Goal: Transaction & Acquisition: Purchase product/service

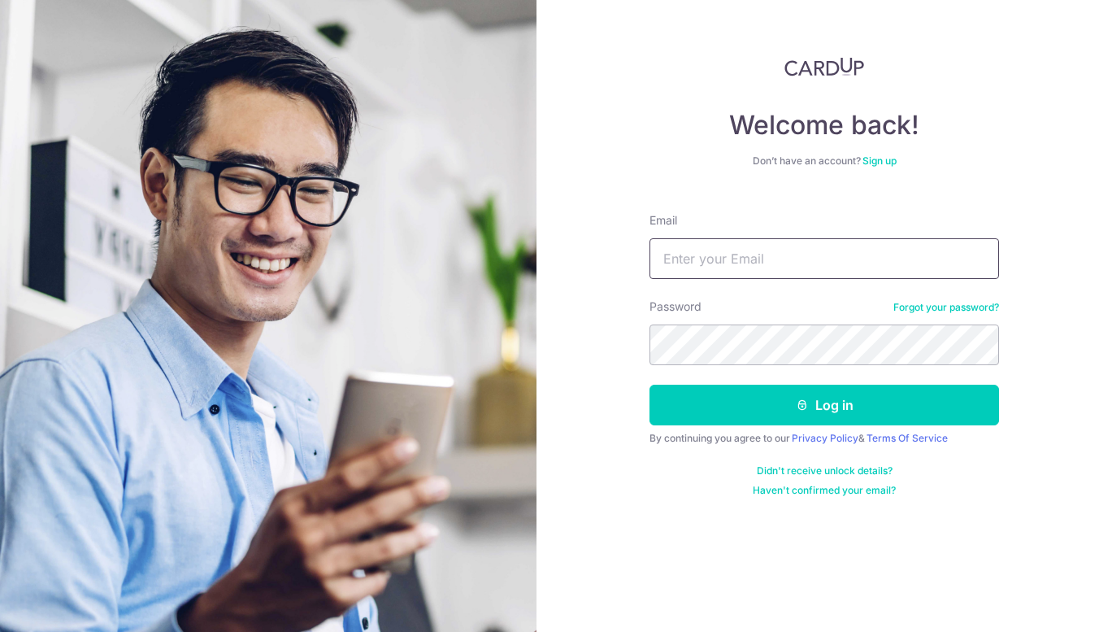
click at [679, 266] on input "Email" at bounding box center [824, 258] width 350 height 41
click at [833, 250] on input "selenatoh" at bounding box center [824, 258] width 350 height 41
click at [784, 260] on input "selenatoh" at bounding box center [824, 258] width 350 height 41
click at [969, 263] on input "selenatoh2" at bounding box center [824, 258] width 350 height 41
type input "selenatoh@airngas.com"
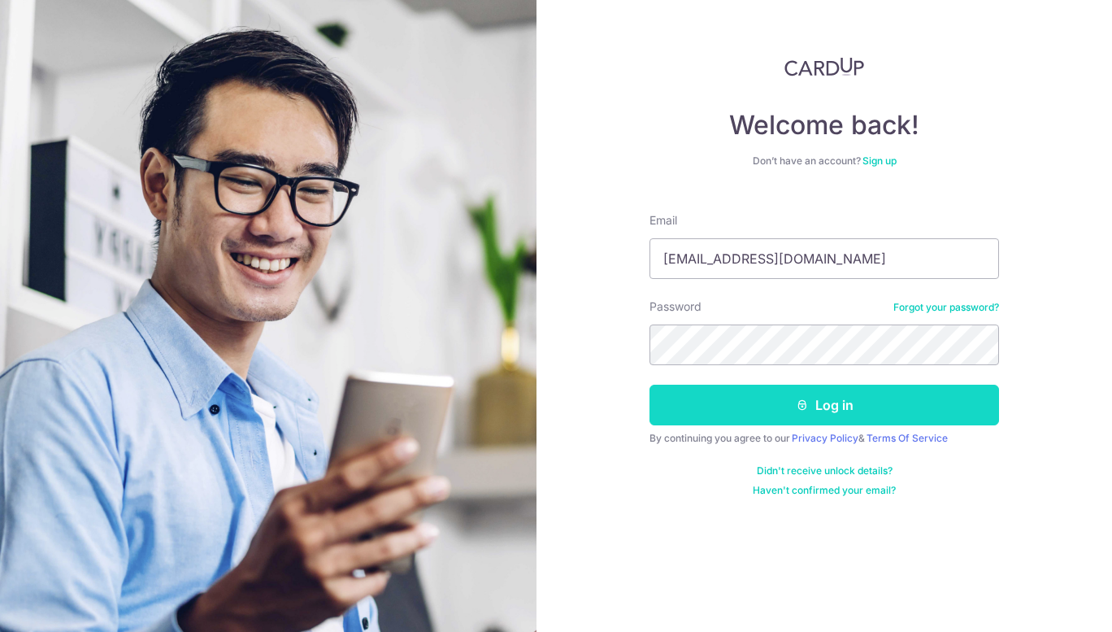
click at [784, 408] on button "Log in" at bounding box center [824, 404] width 350 height 41
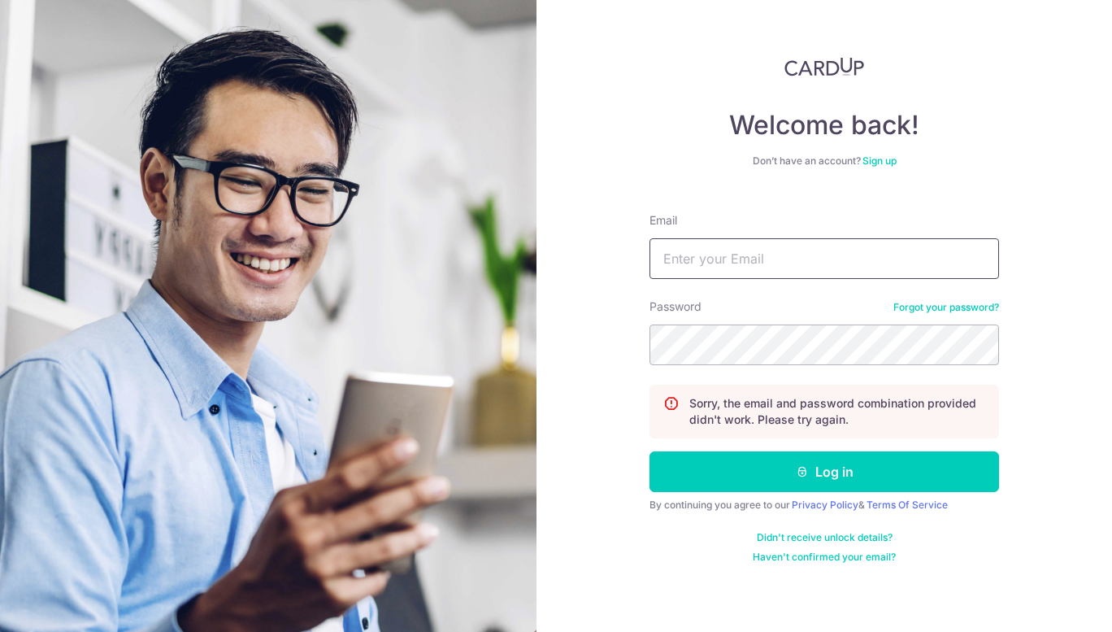
click at [755, 260] on input "Email" at bounding box center [824, 258] width 350 height 41
type input "selenatoh@airngas.com"
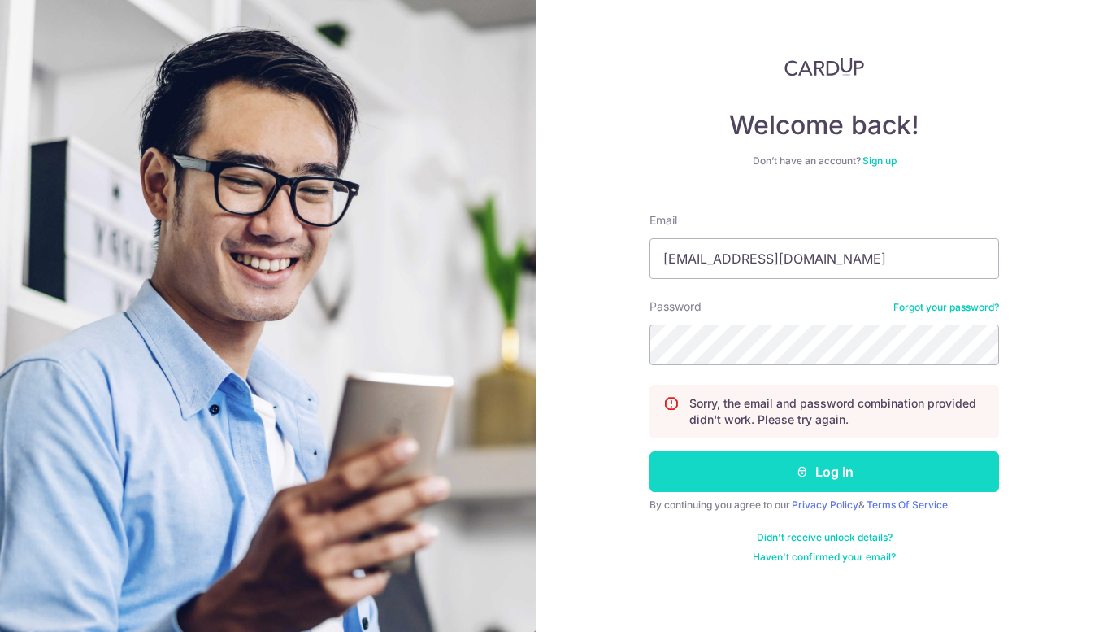
click at [809, 467] on button "Log in" at bounding box center [824, 471] width 350 height 41
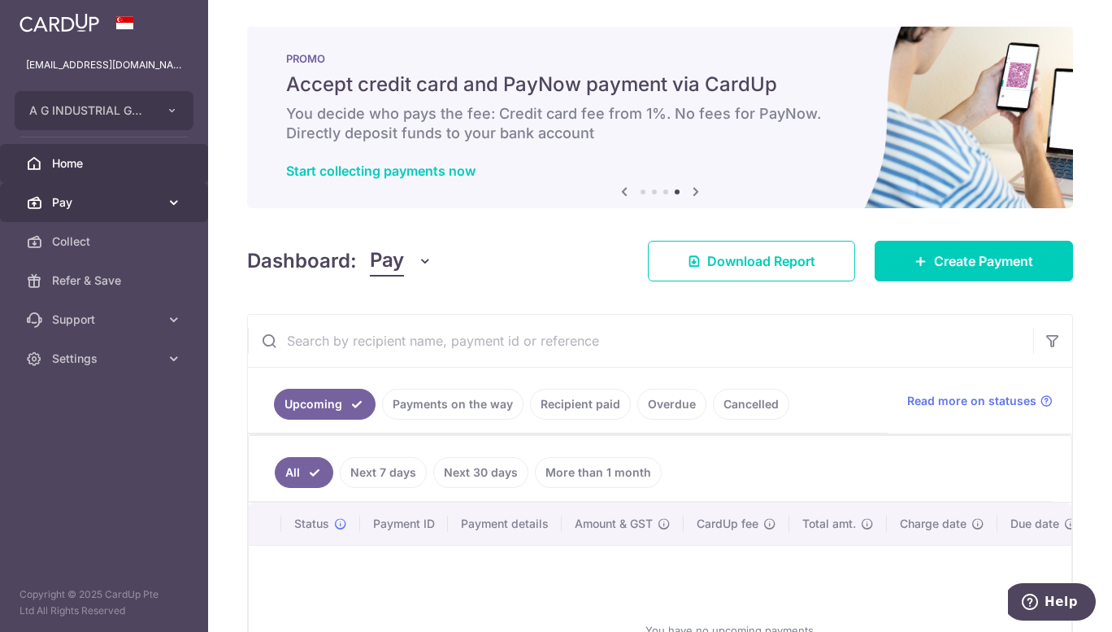
click at [120, 199] on span "Pay" at bounding box center [105, 202] width 107 height 16
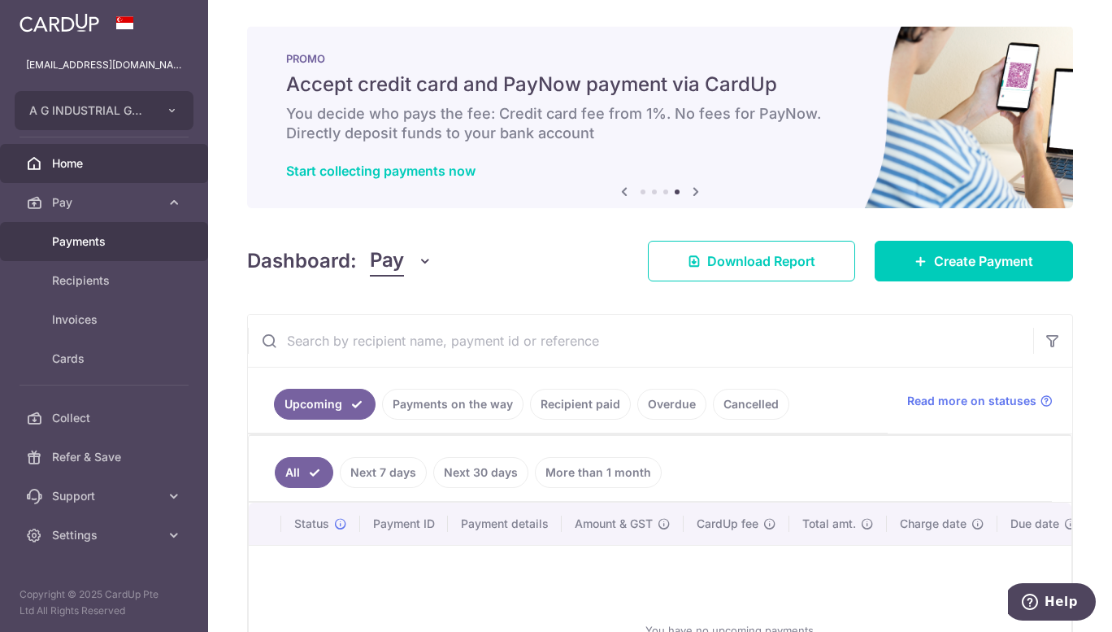
click at [99, 244] on span "Payments" at bounding box center [105, 241] width 107 height 16
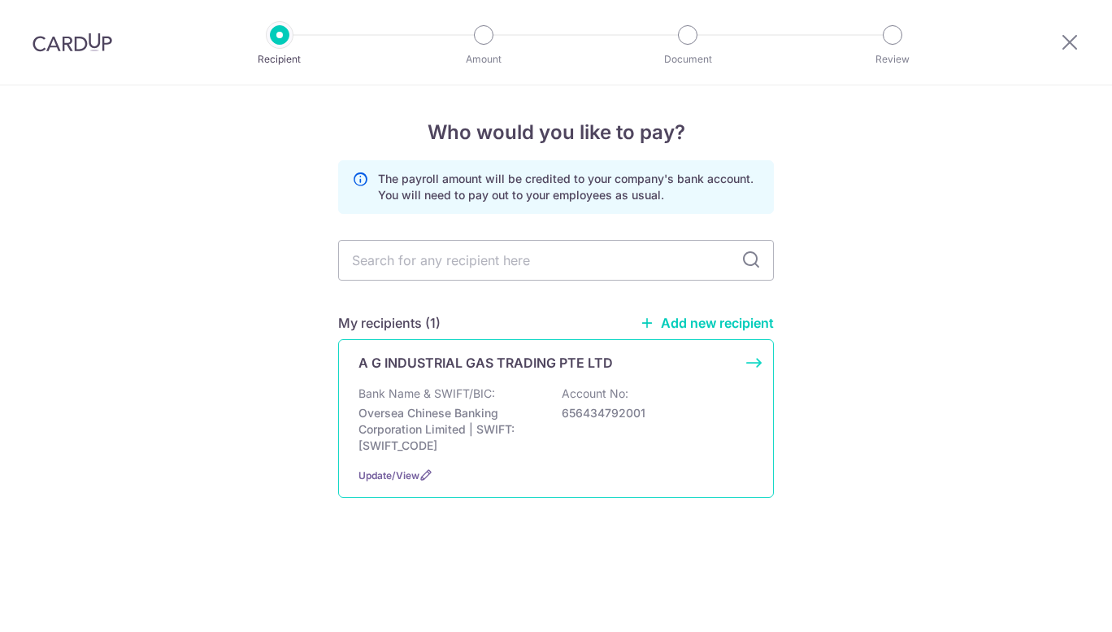
click at [549, 413] on div "Bank Name & SWIFT/BIC: Oversea Chinese Banking Corporation Limited | SWIFT: [SW…" at bounding box center [555, 419] width 395 height 68
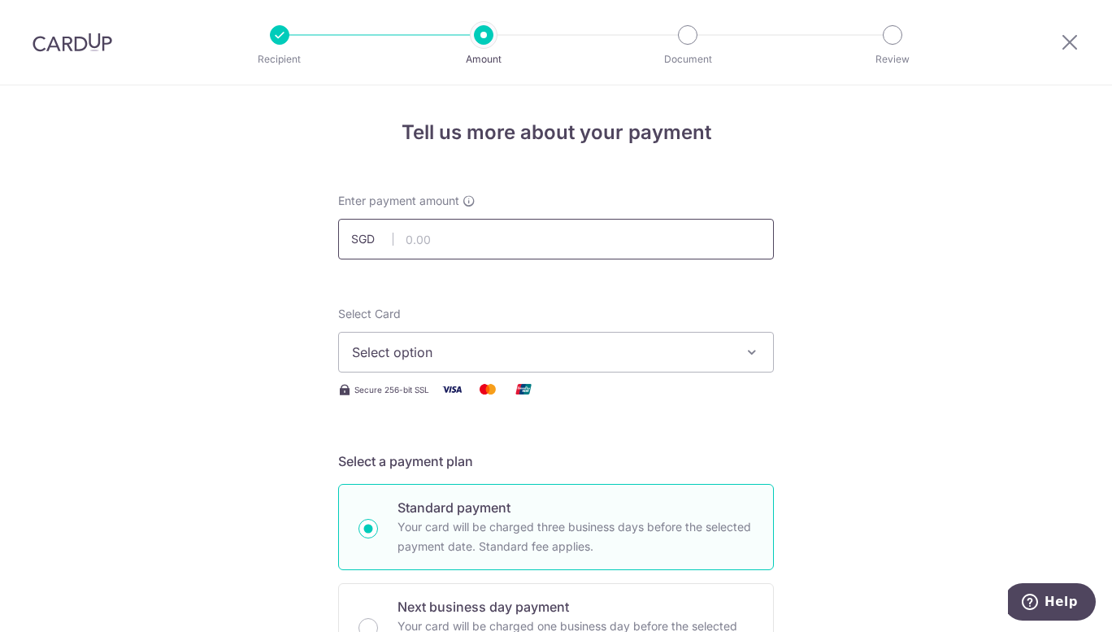
click at [523, 241] on input "text" at bounding box center [556, 239] width 436 height 41
type input "5,000.00"
click at [586, 360] on span "Select option" at bounding box center [541, 352] width 379 height 20
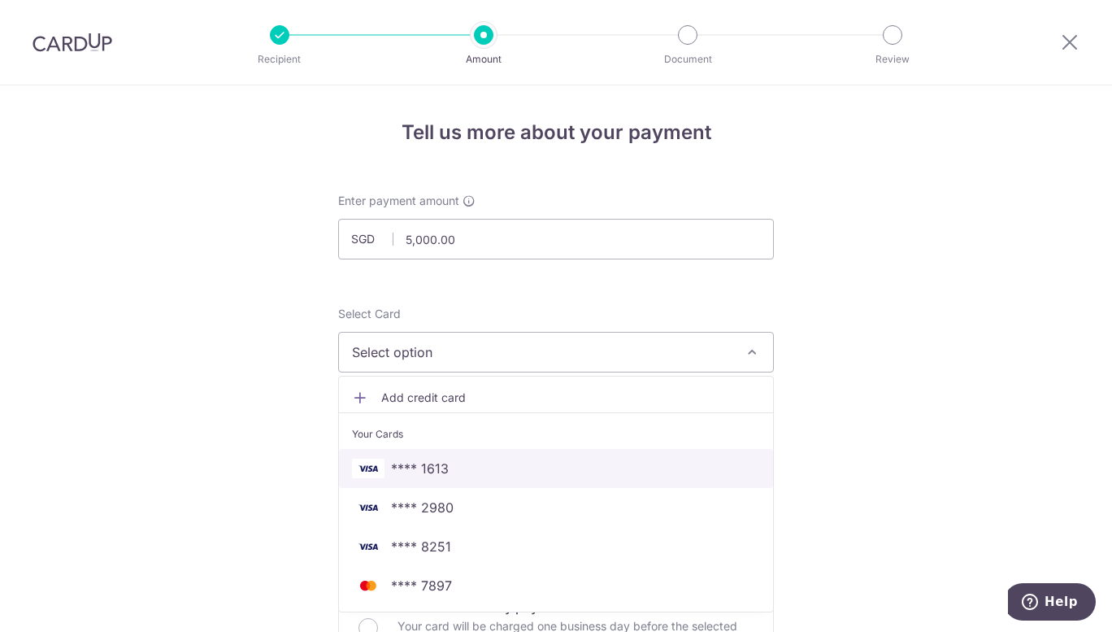
click at [569, 476] on span "**** 1613" at bounding box center [556, 468] width 408 height 20
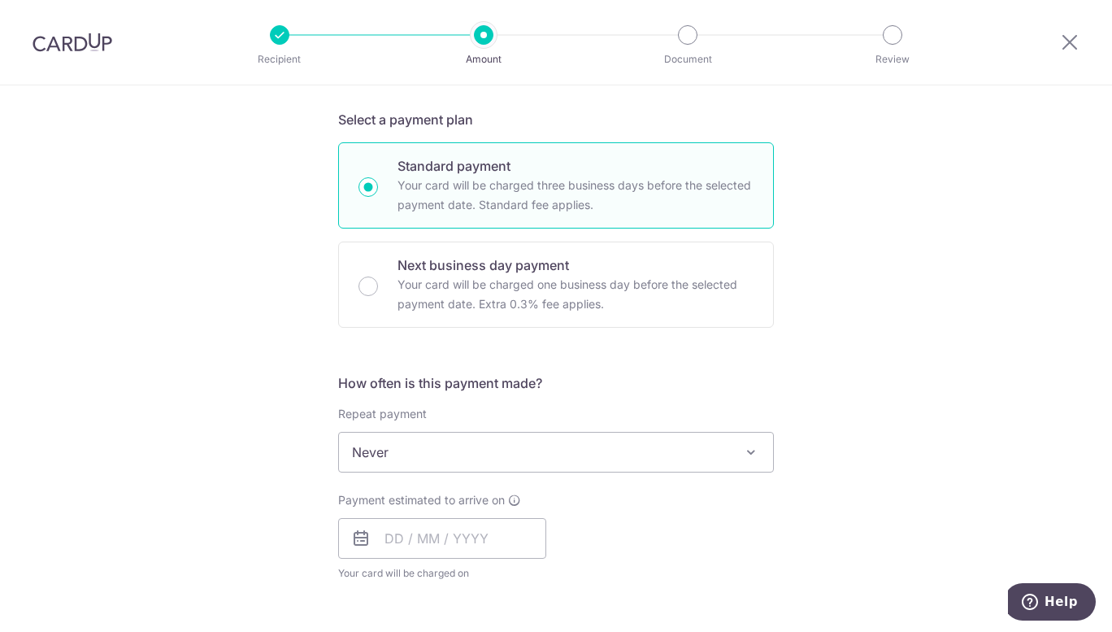
scroll to position [345, 0]
click at [382, 537] on input "text" at bounding box center [442, 535] width 208 height 41
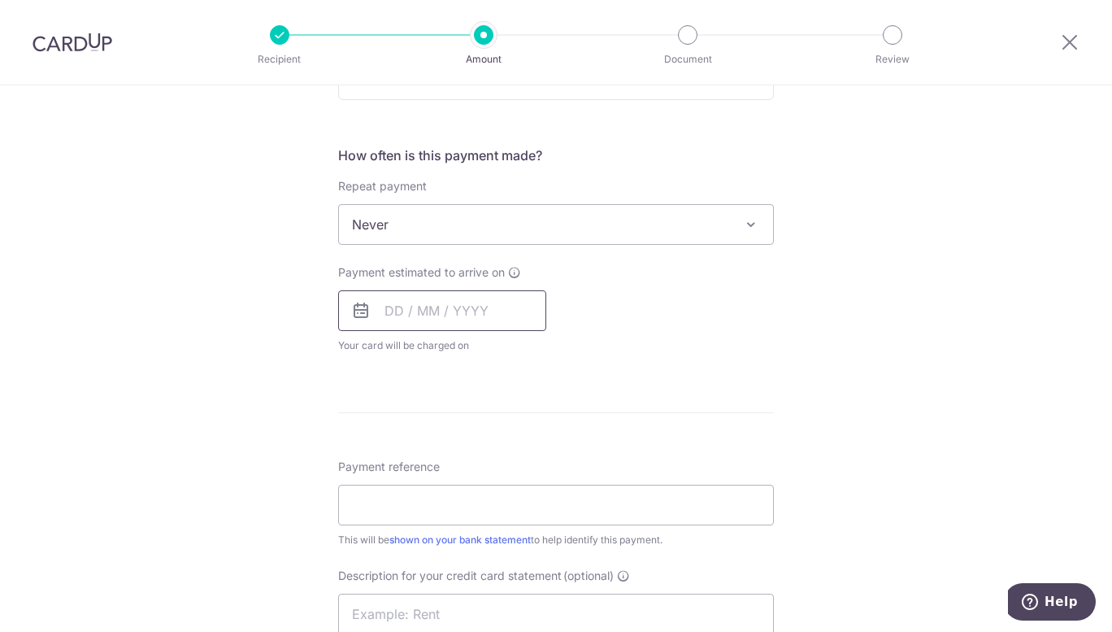
scroll to position [562, 0]
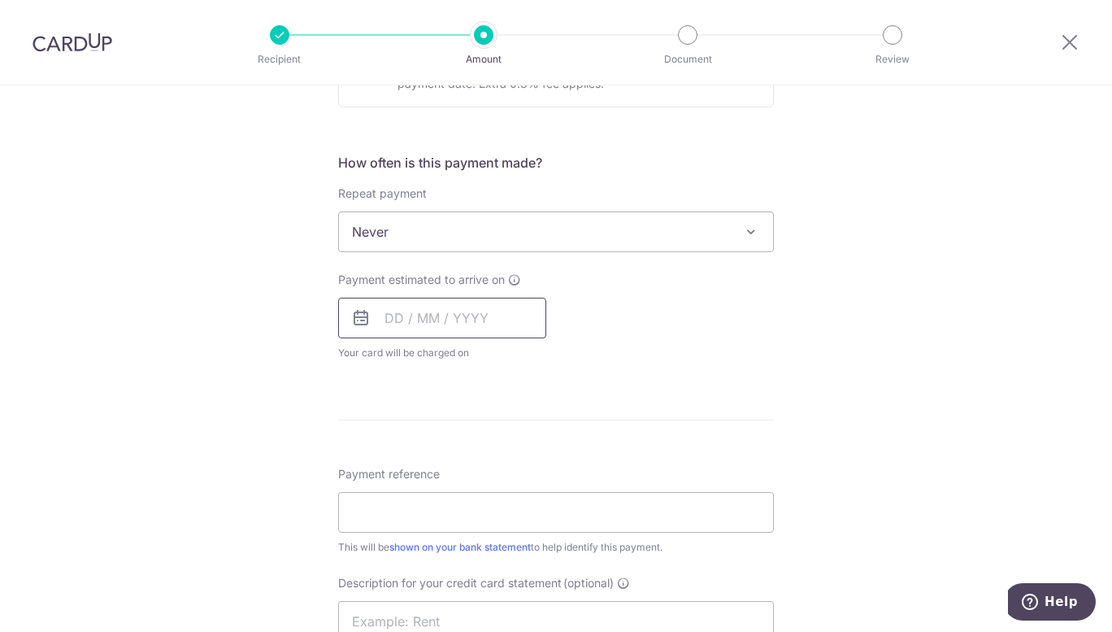
click at [465, 324] on input "text" at bounding box center [442, 317] width 208 height 41
click at [402, 320] on input "text" at bounding box center [442, 317] width 208 height 41
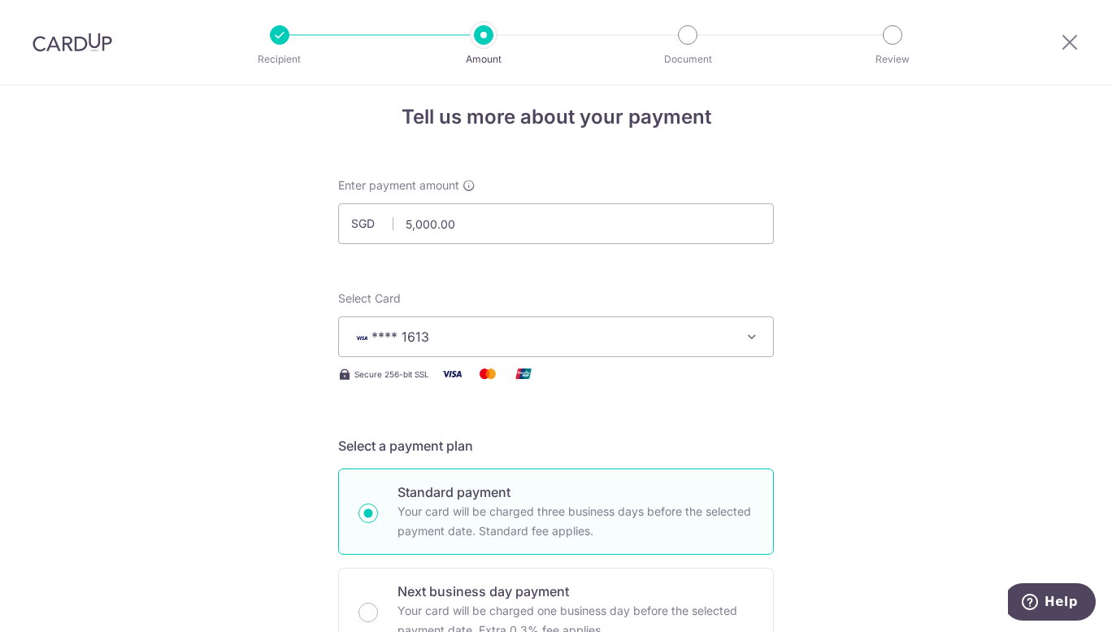
scroll to position [11, 0]
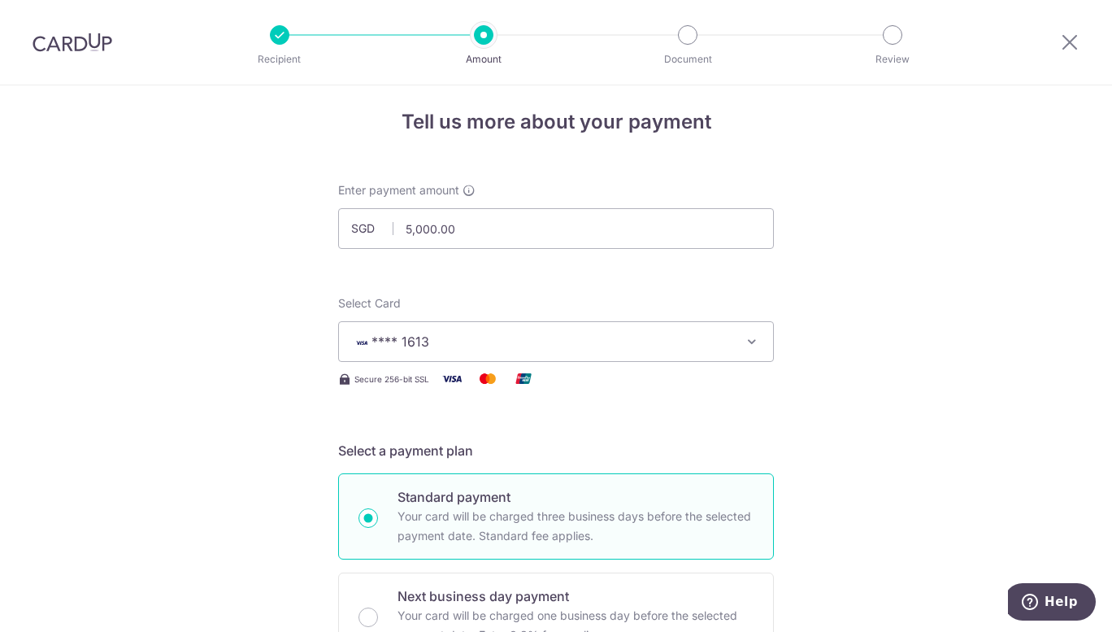
click at [493, 207] on div "Enter payment amount SGD 5,000.00 5000.00" at bounding box center [556, 215] width 436 height 67
click at [490, 229] on input "5,000.00" at bounding box center [556, 228] width 436 height 41
drag, startPoint x: 490, startPoint y: 229, endPoint x: 466, endPoint y: 234, distance: 24.9
click at [466, 234] on input "5,000.00" at bounding box center [556, 228] width 436 height 41
type input "45,082.00"
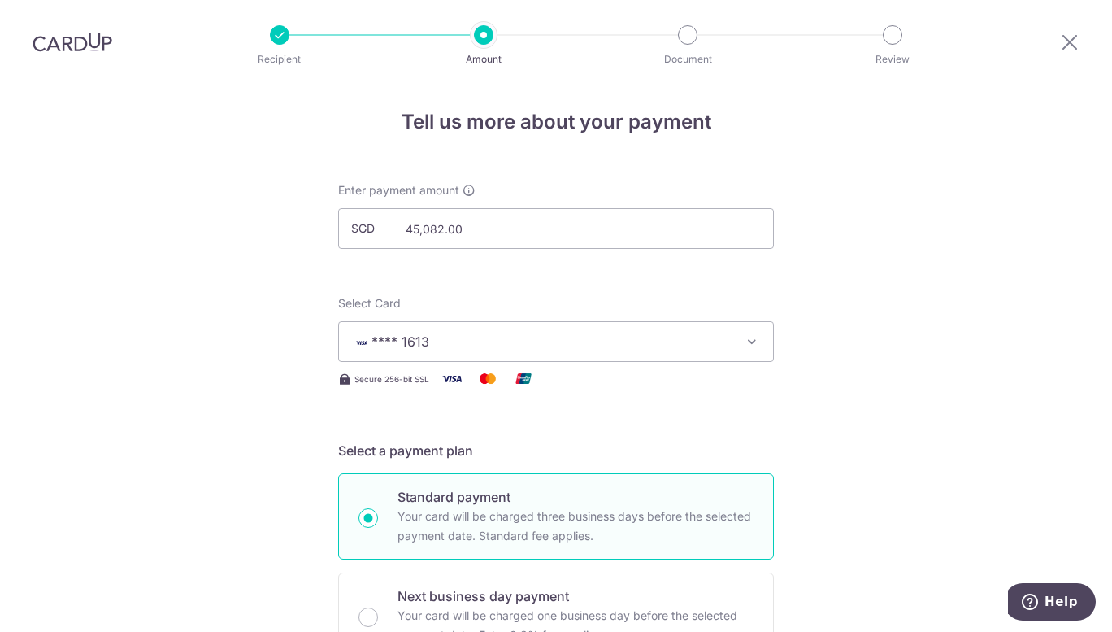
click at [530, 343] on span "**** 1613" at bounding box center [541, 342] width 379 height 20
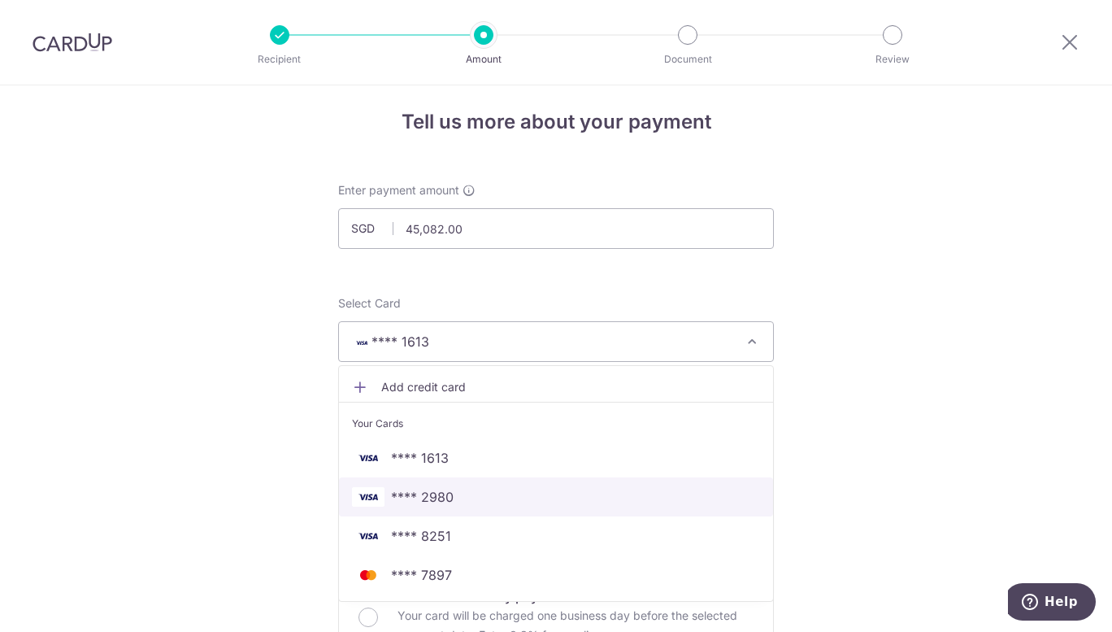
click at [488, 497] on span "**** 2980" at bounding box center [556, 497] width 408 height 20
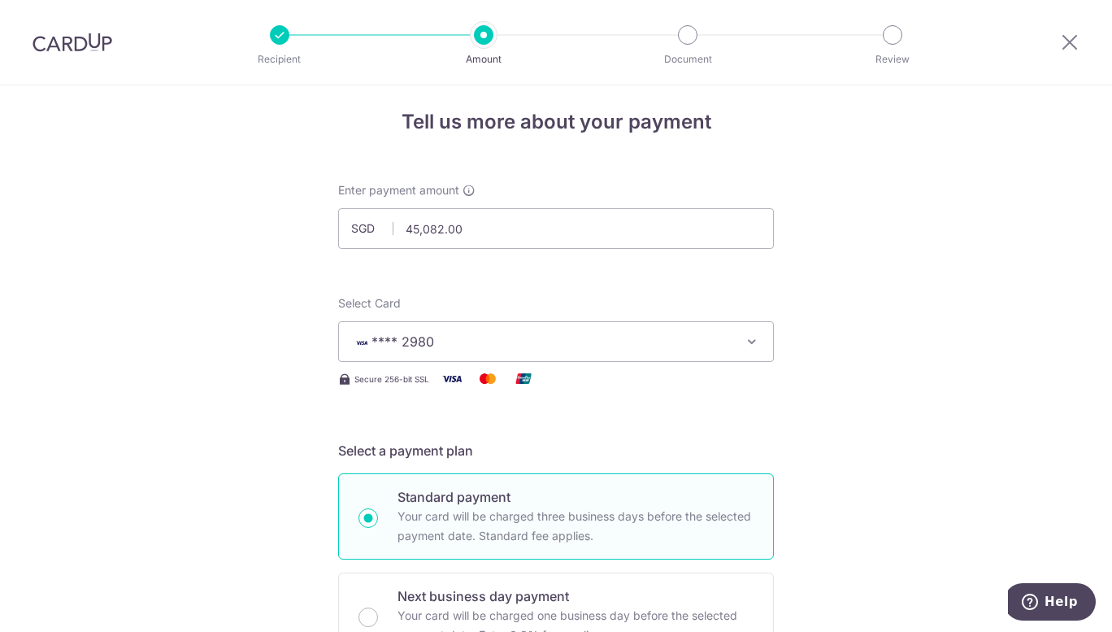
scroll to position [488, 0]
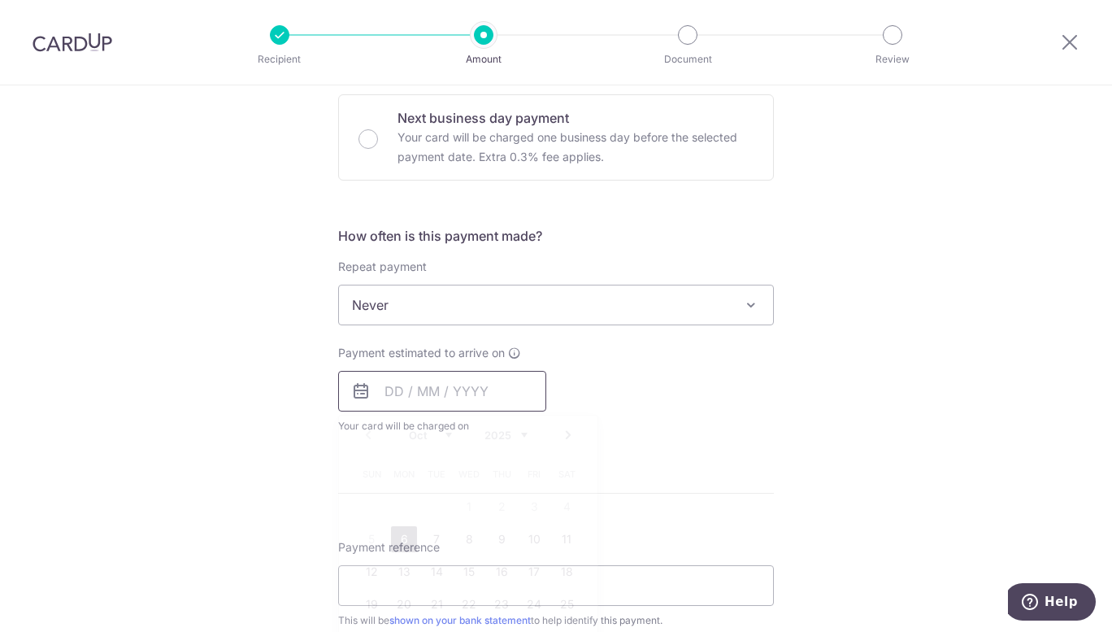
click at [415, 395] on input "text" at bounding box center [442, 391] width 208 height 41
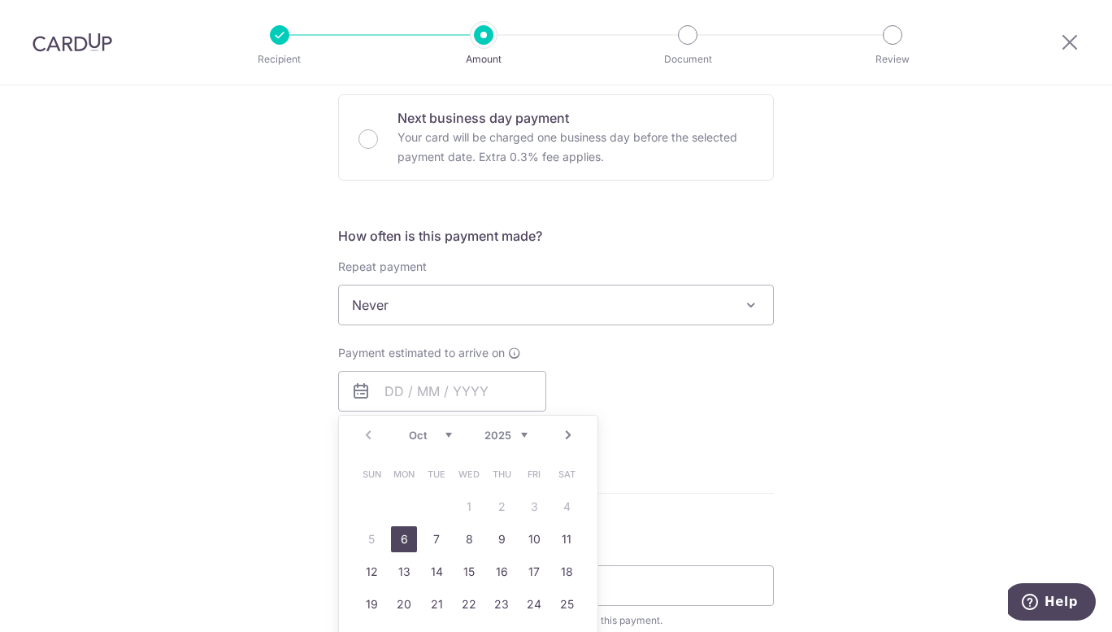
click at [397, 536] on link "6" at bounding box center [404, 539] width 26 height 26
type input "06/10/2025"
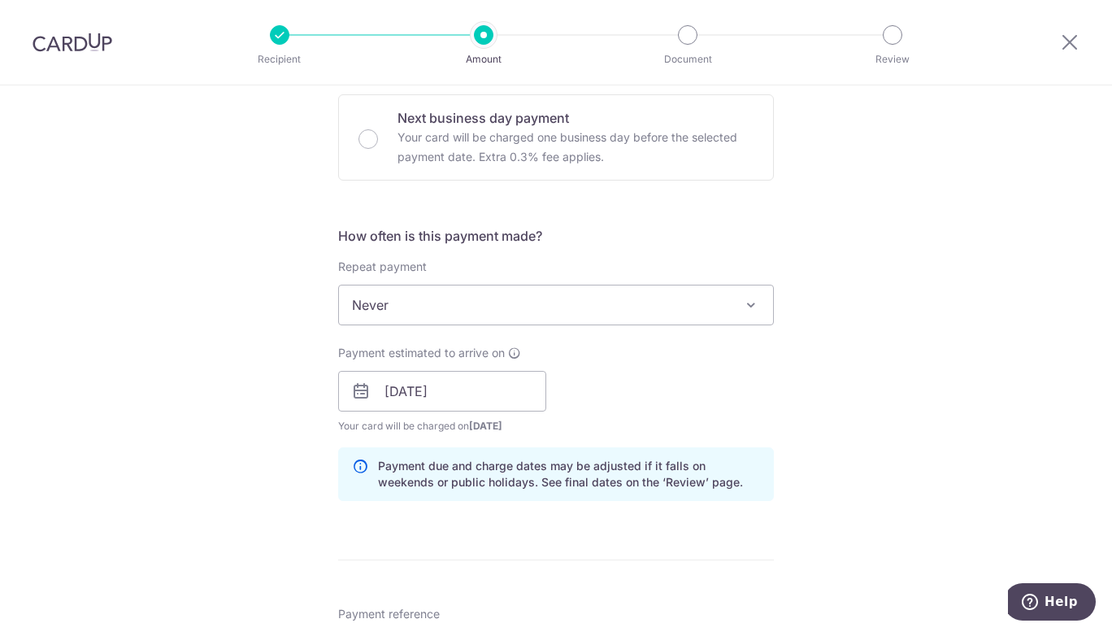
click at [1102, 198] on div "Tell us more about your payment Enter payment amount SGD 45,082.00 45082.00 Sel…" at bounding box center [556, 412] width 1112 height 1630
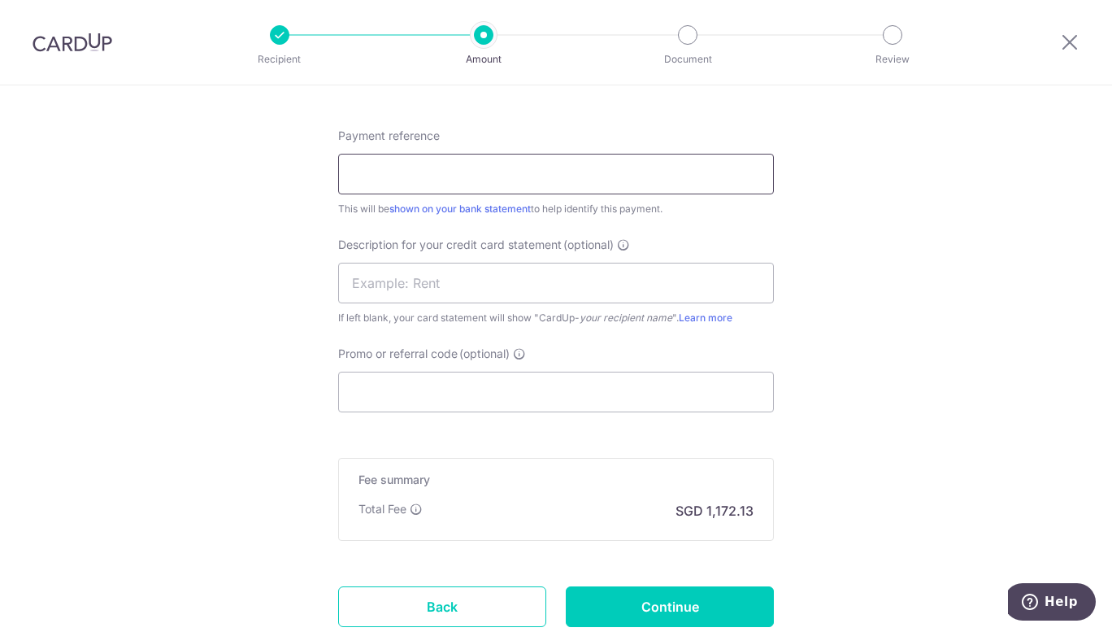
click at [541, 166] on input "Payment reference" at bounding box center [556, 174] width 436 height 41
type input "sept salary"
click at [502, 298] on input "text" at bounding box center [556, 283] width 436 height 41
type input "sept salary"
click at [471, 390] on input "Promo or referral code (optional)" at bounding box center [556, 391] width 436 height 41
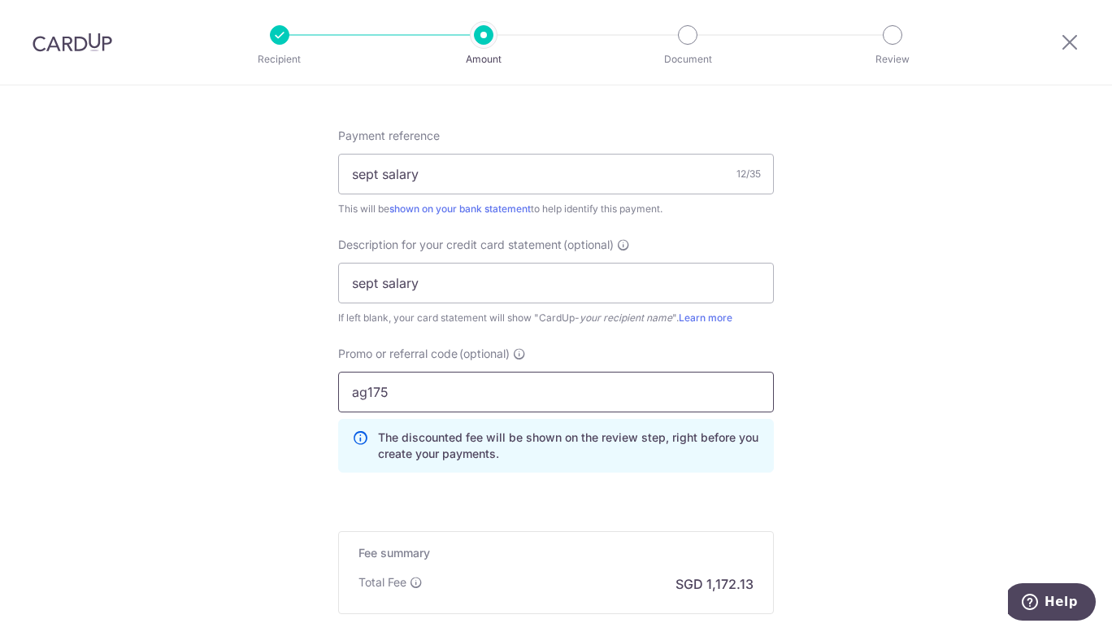
scroll to position [1157, 0]
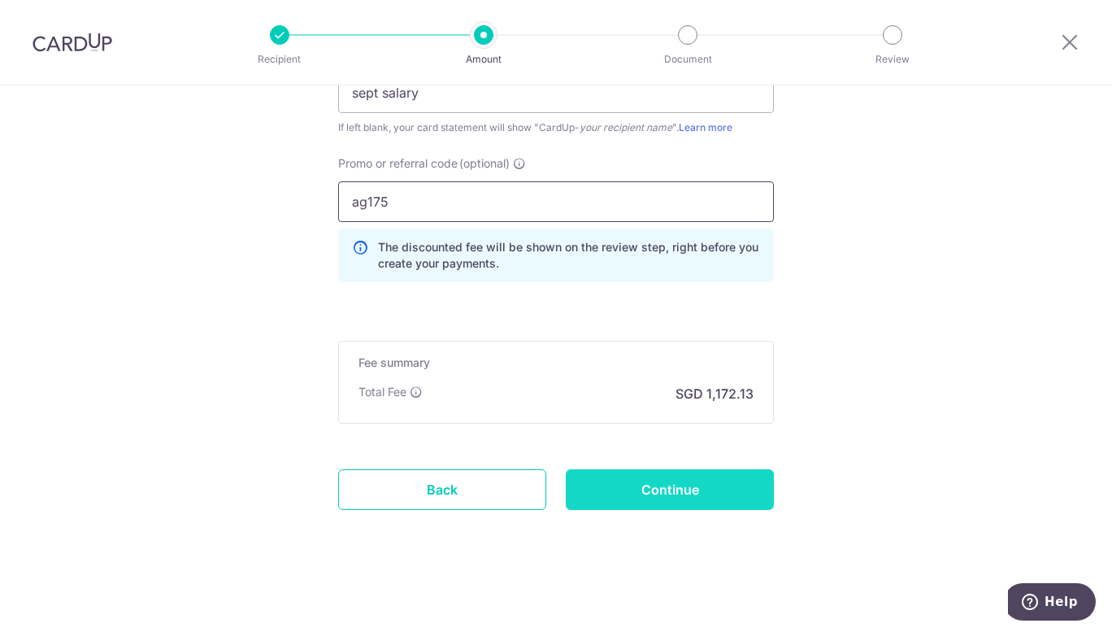
type input "ag175"
click at [619, 492] on input "Continue" at bounding box center [670, 489] width 208 height 41
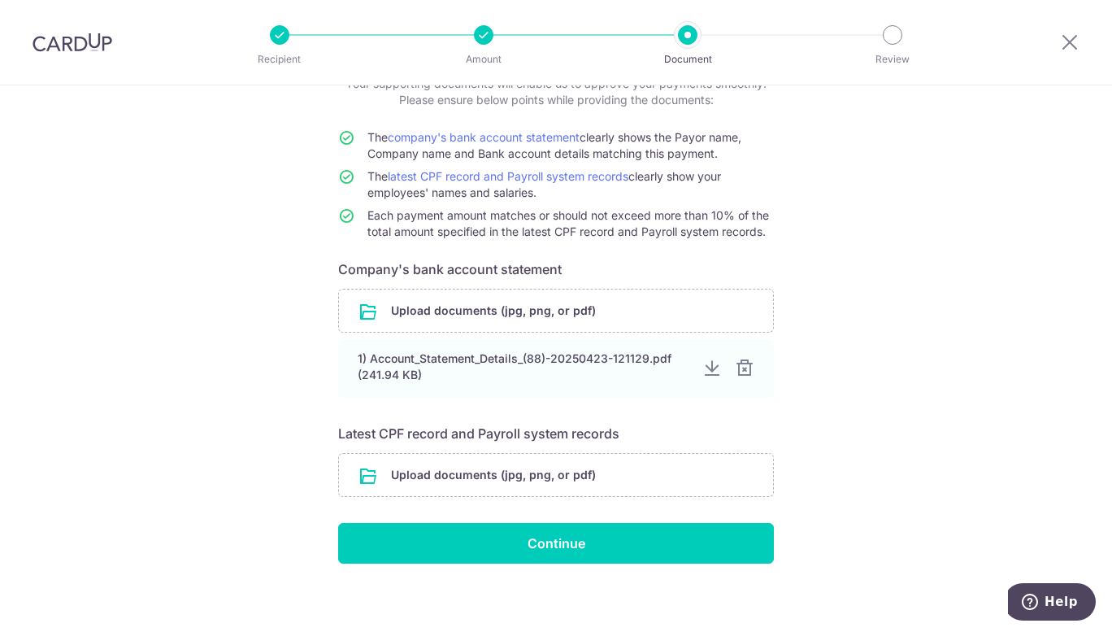
scroll to position [125, 0]
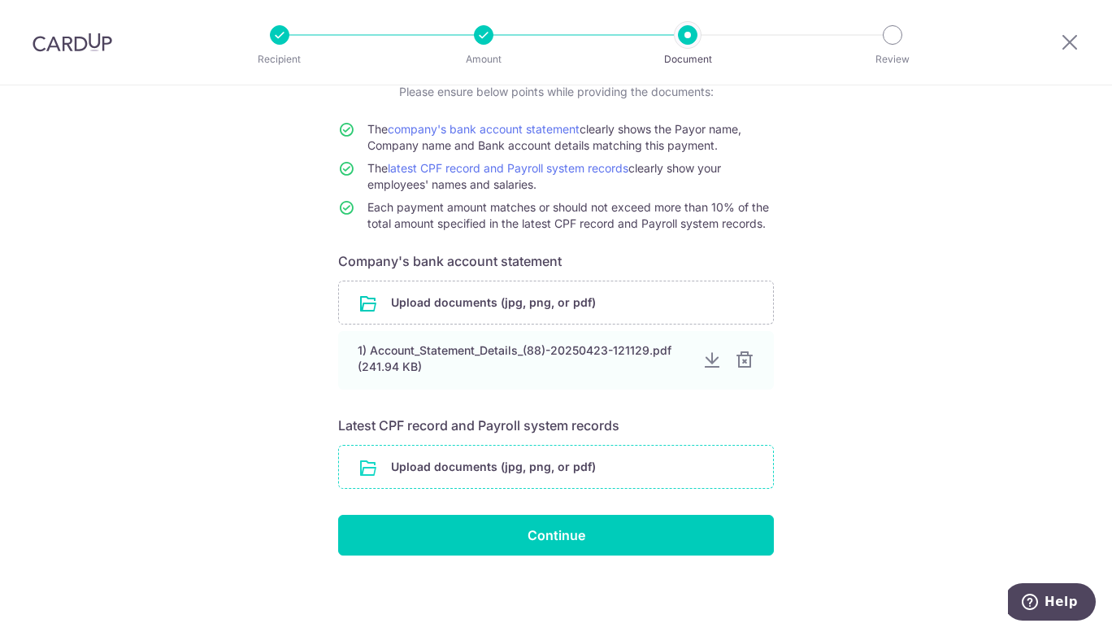
click at [497, 462] on input "file" at bounding box center [556, 466] width 434 height 42
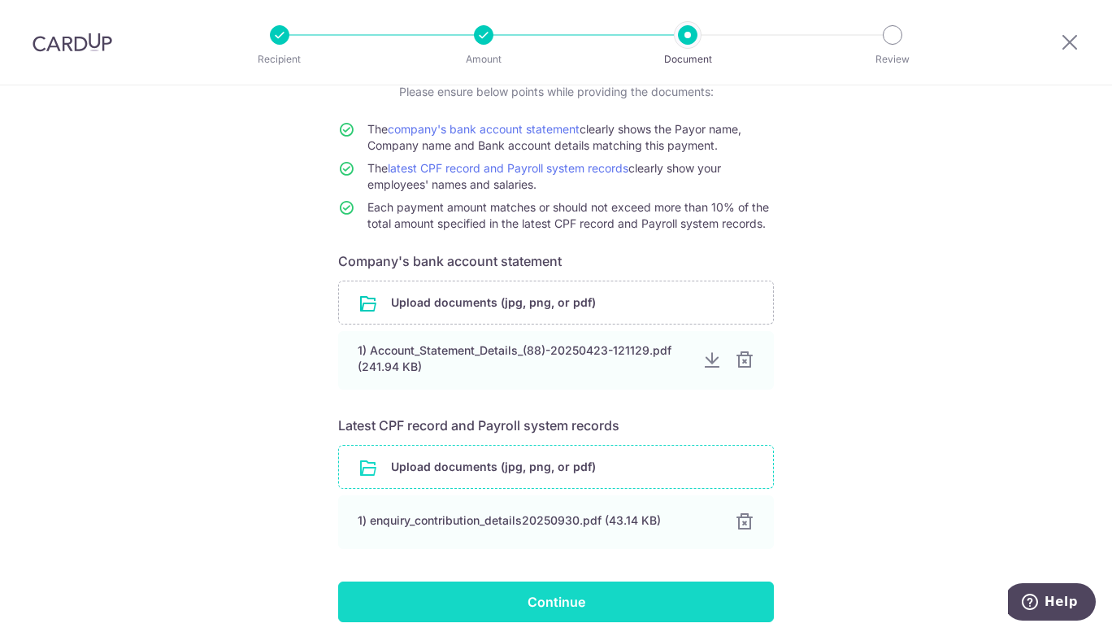
click at [562, 600] on input "Continue" at bounding box center [556, 601] width 436 height 41
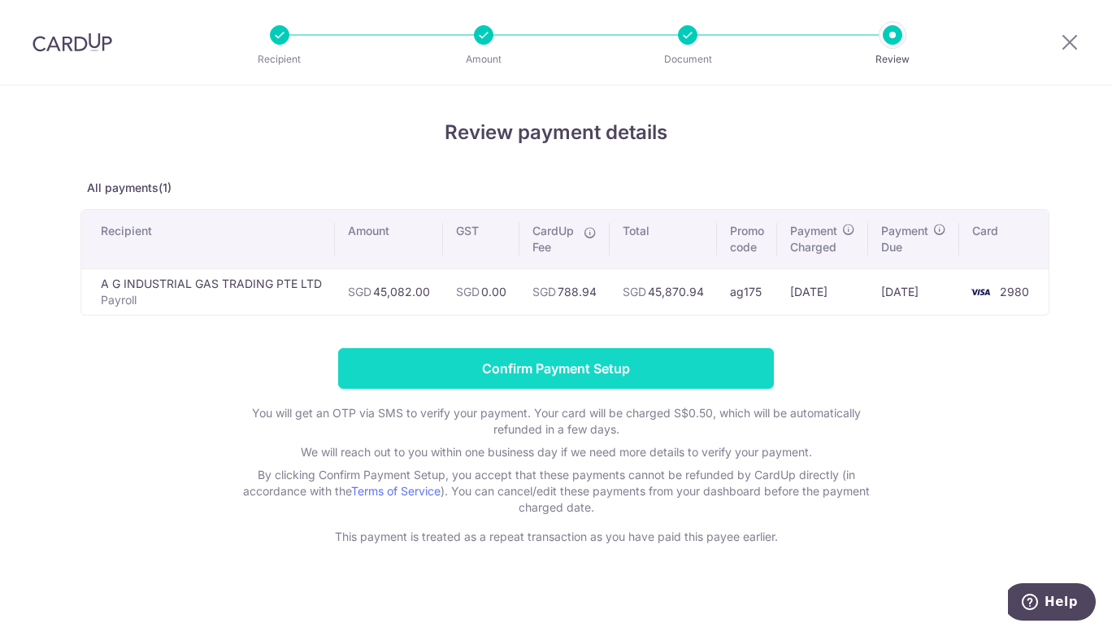
click at [562, 378] on input "Confirm Payment Setup" at bounding box center [556, 368] width 436 height 41
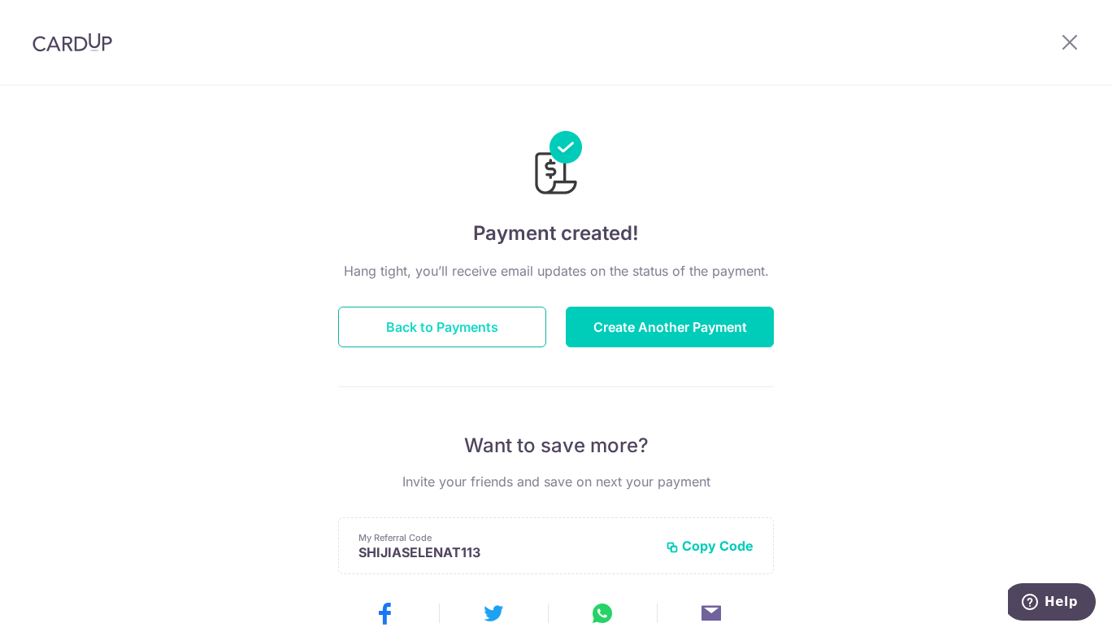
click at [497, 332] on button "Back to Payments" at bounding box center [442, 326] width 208 height 41
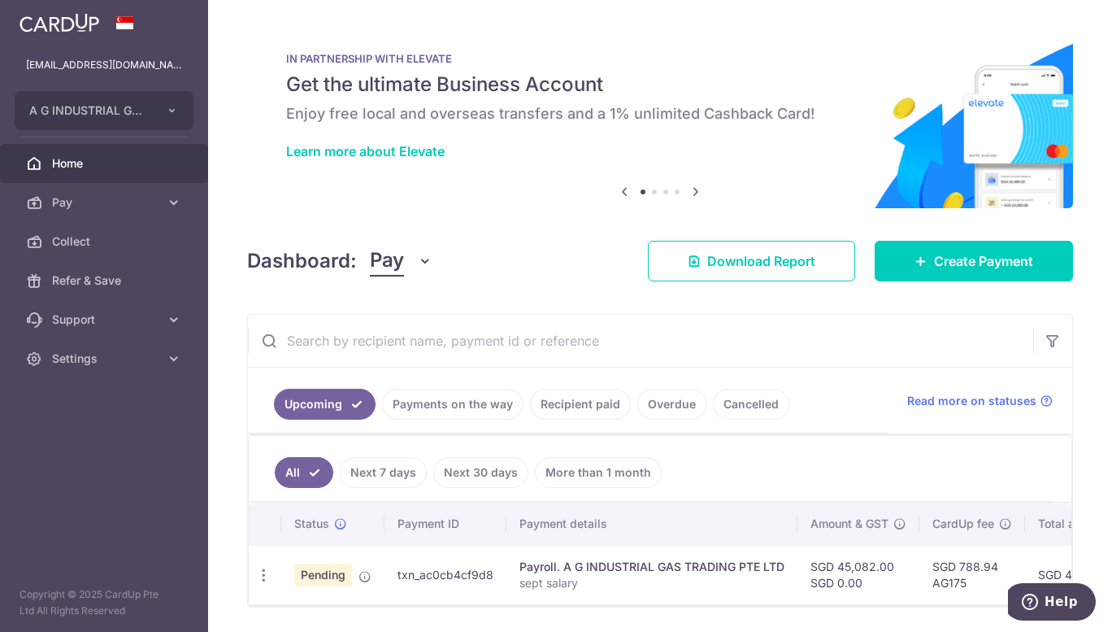
click at [453, 406] on link "Payments on the way" at bounding box center [452, 404] width 141 height 31
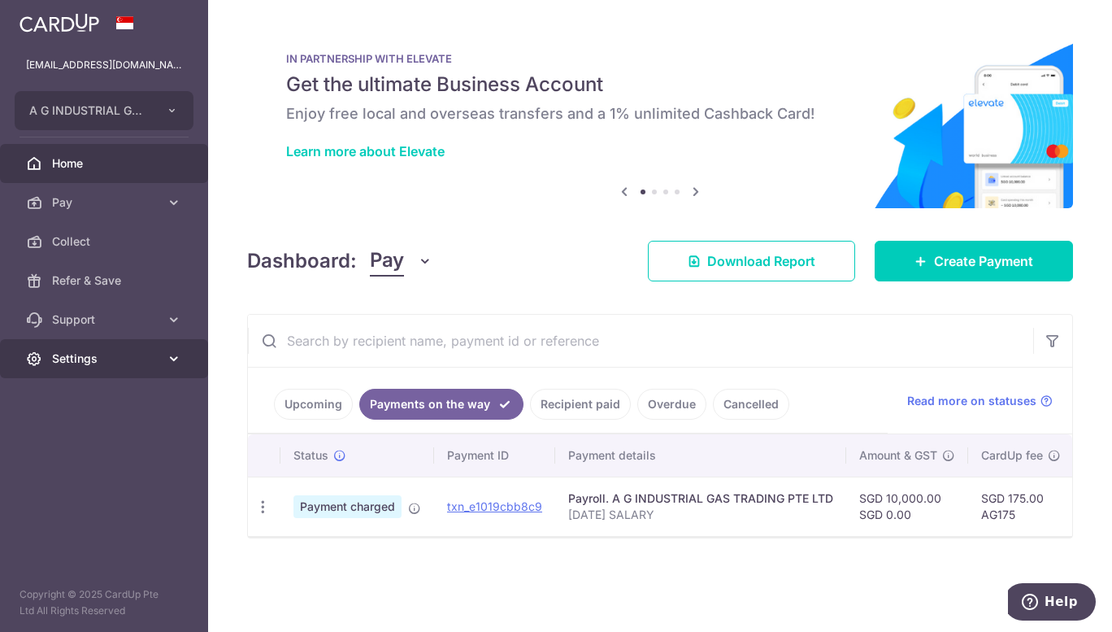
click at [136, 367] on link "Settings" at bounding box center [104, 358] width 208 height 39
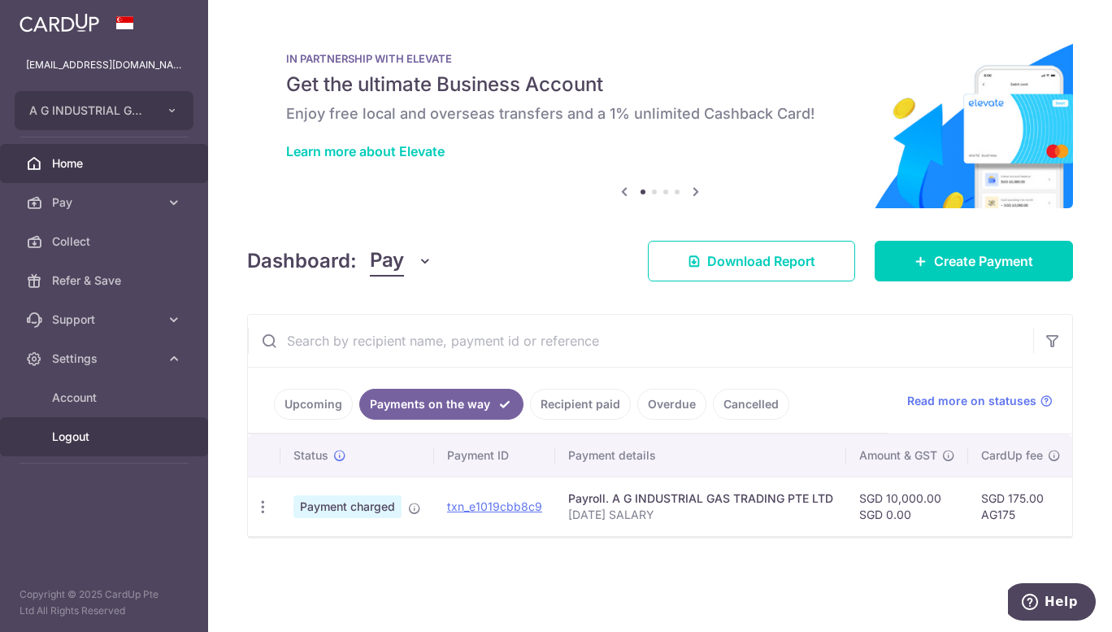
click at [72, 442] on span "Logout" at bounding box center [105, 436] width 107 height 16
